Goal: Information Seeking & Learning: Learn about a topic

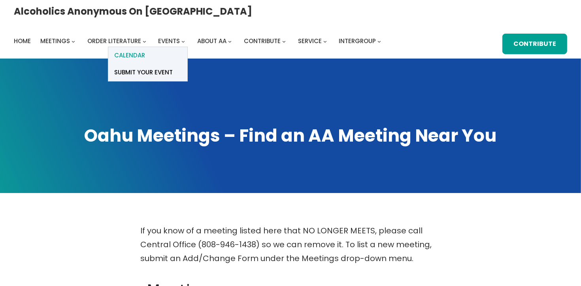
click at [145, 50] on span "Calendar" at bounding box center [129, 55] width 31 height 11
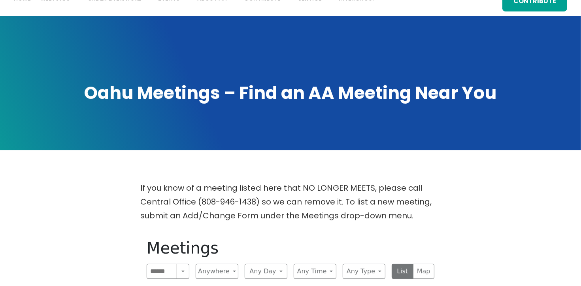
scroll to position [43, 0]
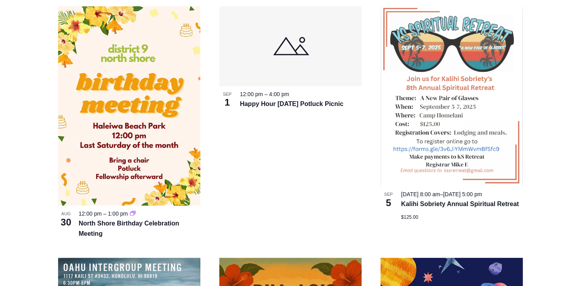
scroll to position [267, 0]
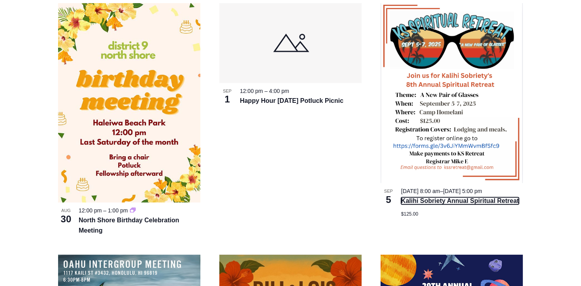
click at [489, 204] on link "Kalihi Sobriety Annual Spiritual Retreat" at bounding box center [460, 200] width 118 height 7
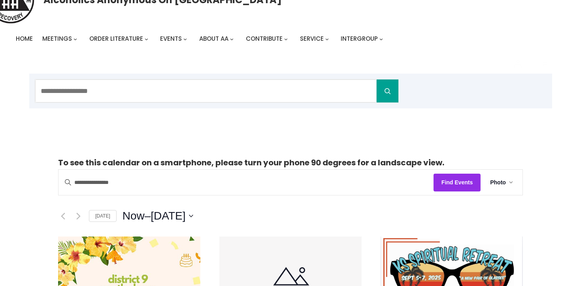
scroll to position [0, 0]
